Goal: Check status: Check status

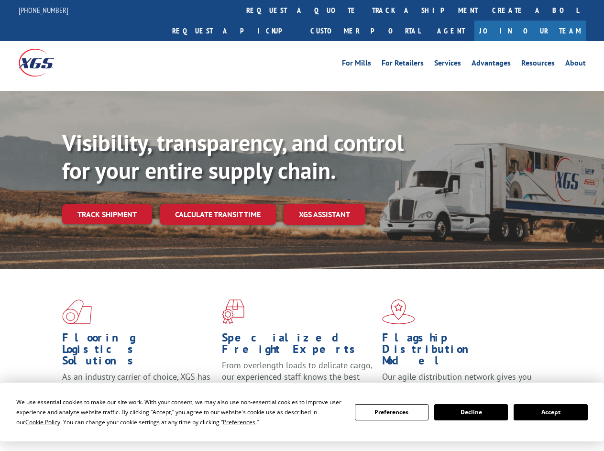
click at [302, 225] on div "Visibility, transparency, and control for your entire supply chain. Track shipm…" at bounding box center [333, 195] width 542 height 133
click at [33, 422] on span "Cookie Policy" at bounding box center [42, 422] width 35 height 8
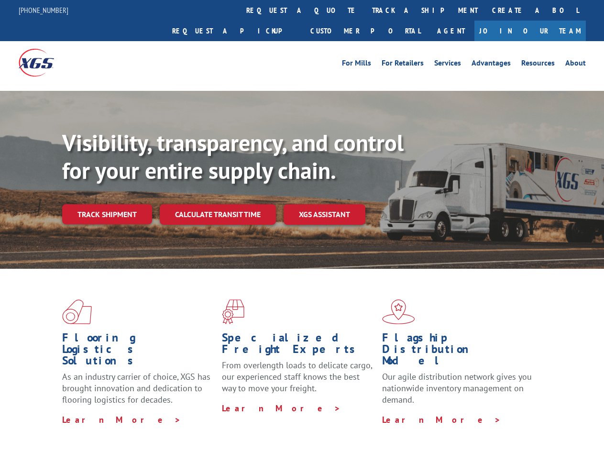
click at [230, 422] on div "Flooring Logistics Solutions As an industry carrier of choice, XGS has brought …" at bounding box center [302, 365] width 604 height 192
click at [392, 412] on div "Flooring Logistics Solutions As an industry carrier of choice, XGS has brought …" at bounding box center [302, 362] width 604 height 187
click at [471, 412] on div "Flooring Logistics Solutions As an industry carrier of choice, XGS has brought …" at bounding box center [302, 362] width 604 height 187
click at [550, 412] on div "Flooring Logistics Solutions As an industry carrier of choice, XGS has brought …" at bounding box center [302, 362] width 604 height 187
click at [302, 225] on div "Visibility, transparency, and control for your entire supply chain. Track shipm…" at bounding box center [333, 195] width 542 height 133
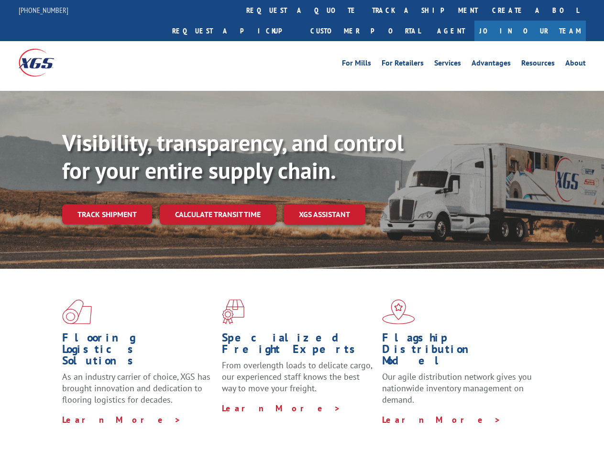
click at [365, 10] on link "track a shipment" at bounding box center [425, 10] width 120 height 21
click at [0, 0] on div "Track Shipment Enter your information below to track your shipment(s). Select c…" at bounding box center [0, 0] width 0 height 0
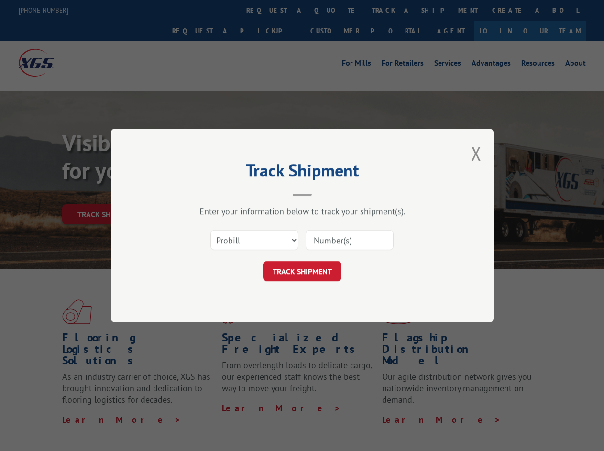
click at [393, 10] on div "Track Shipment Enter your information below to track your shipment(s). Select c…" at bounding box center [302, 225] width 604 height 451
